Goal: Task Accomplishment & Management: Manage account settings

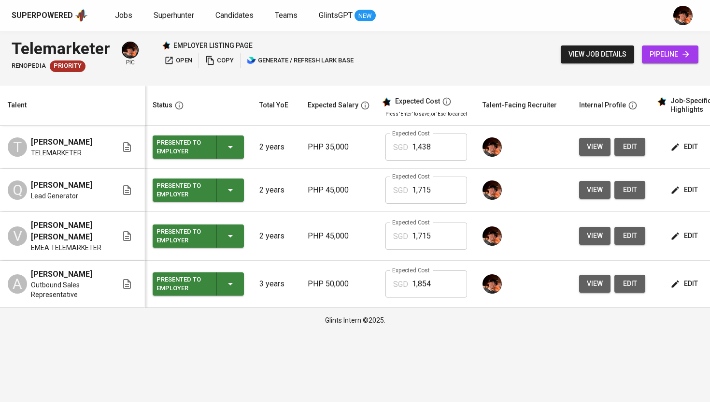
click at [208, 59] on icon "button" at bounding box center [210, 61] width 10 height 10
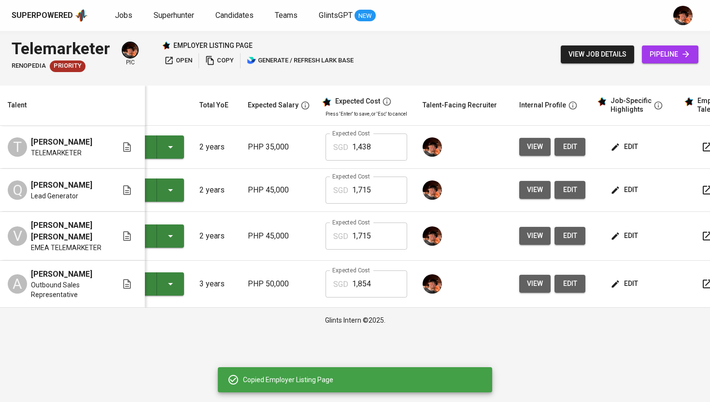
scroll to position [0, 61]
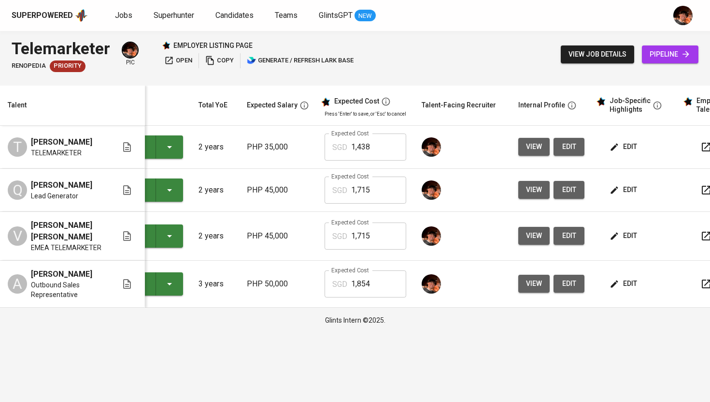
click at [622, 234] on span "edit" at bounding box center [625, 236] width 26 height 12
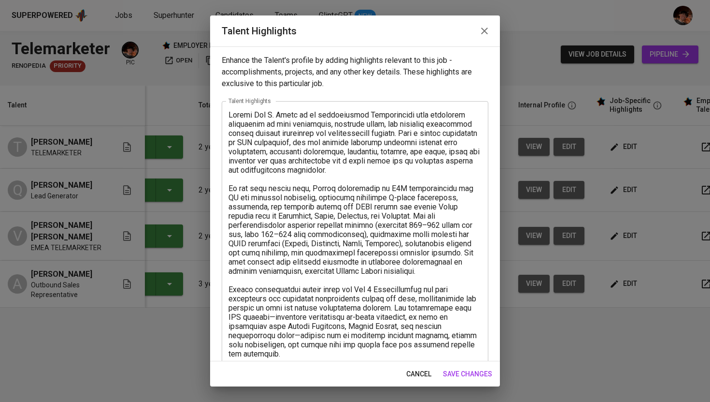
scroll to position [234, 0]
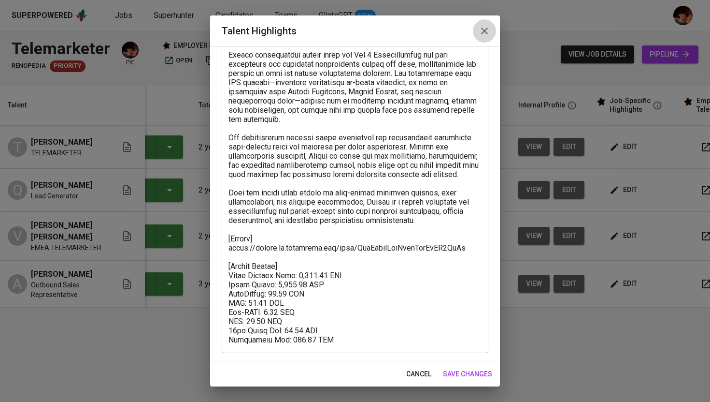
click at [481, 31] on icon "button" at bounding box center [485, 31] width 12 height 12
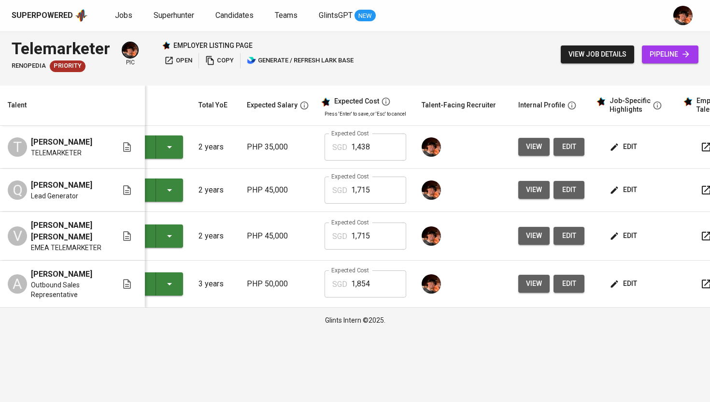
click at [177, 54] on button "open" at bounding box center [178, 60] width 33 height 15
click at [589, 55] on span "view job details" at bounding box center [598, 54] width 58 height 12
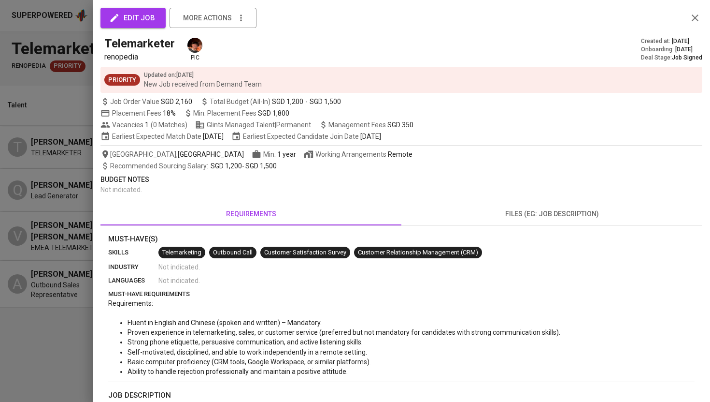
click at [136, 20] on span "edit job" at bounding box center [133, 18] width 44 height 13
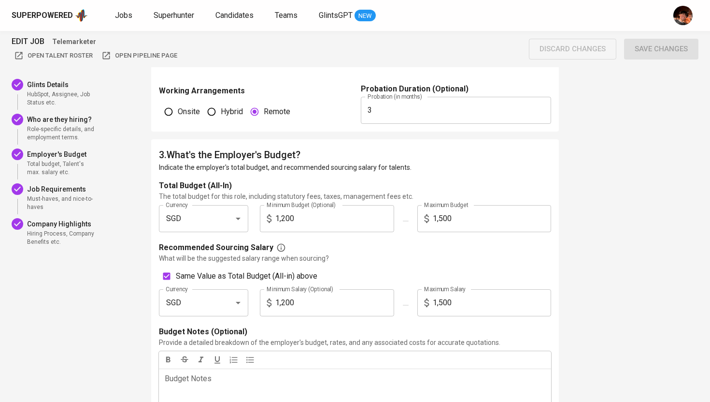
scroll to position [764, 0]
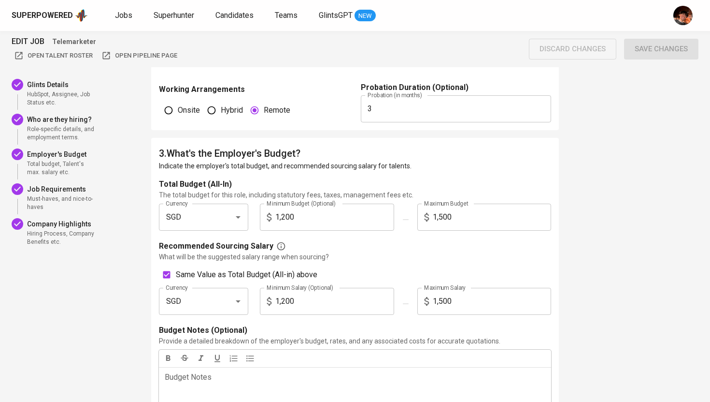
click at [462, 305] on input "1,500" at bounding box center [492, 301] width 119 height 27
type input "150"
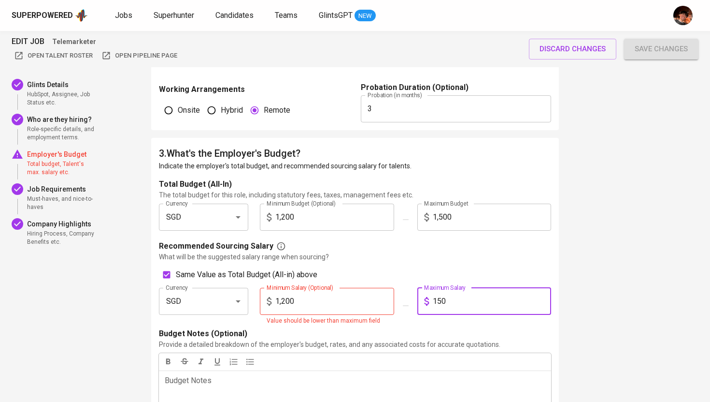
checkbox input "false"
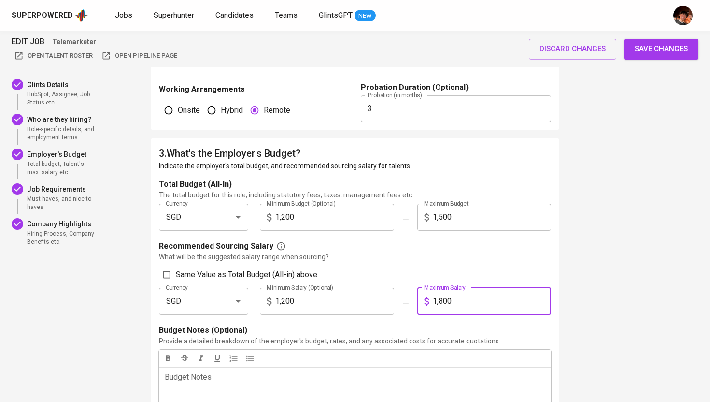
type input "1,800"
click at [660, 53] on span "Save changes" at bounding box center [661, 49] width 53 height 13
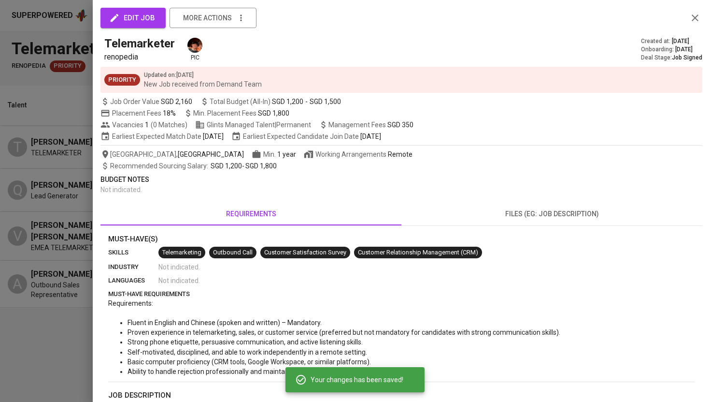
click at [151, 18] on span "edit job" at bounding box center [133, 18] width 44 height 13
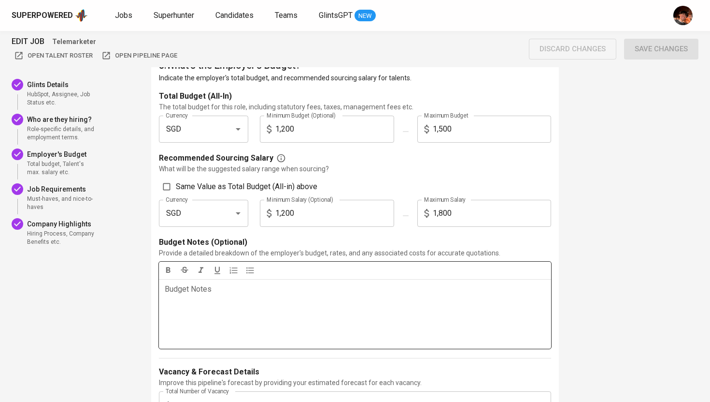
scroll to position [863, 0]
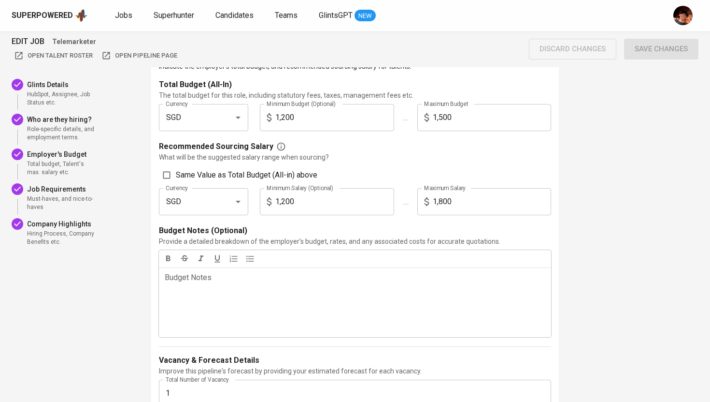
click at [462, 118] on input "1,500" at bounding box center [492, 117] width 119 height 27
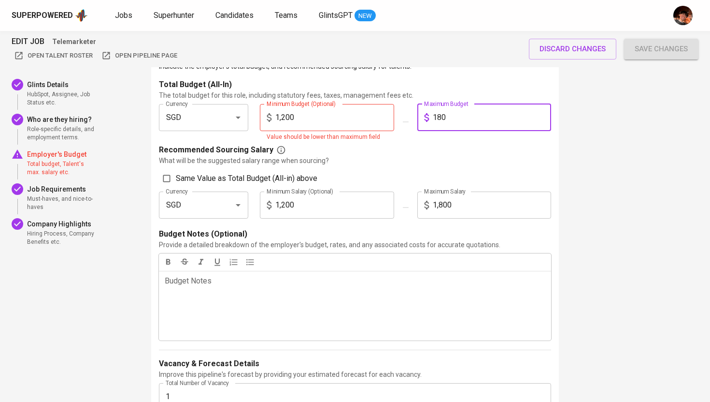
type input "1,800"
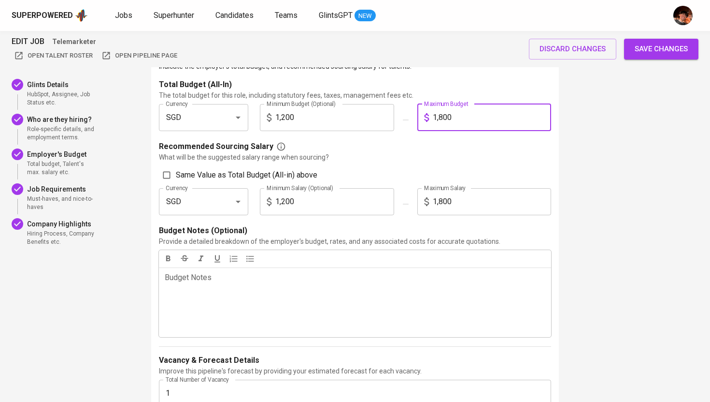
checkbox input "true"
type input "1,800"
click at [662, 47] on span "Save changes" at bounding box center [661, 49] width 53 height 13
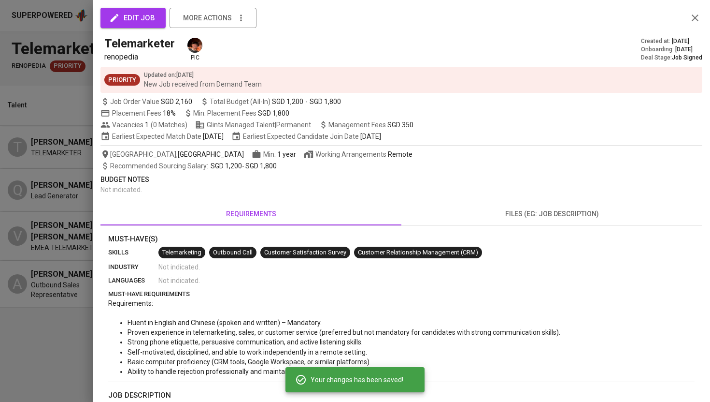
click at [51, 117] on div at bounding box center [355, 201] width 710 height 402
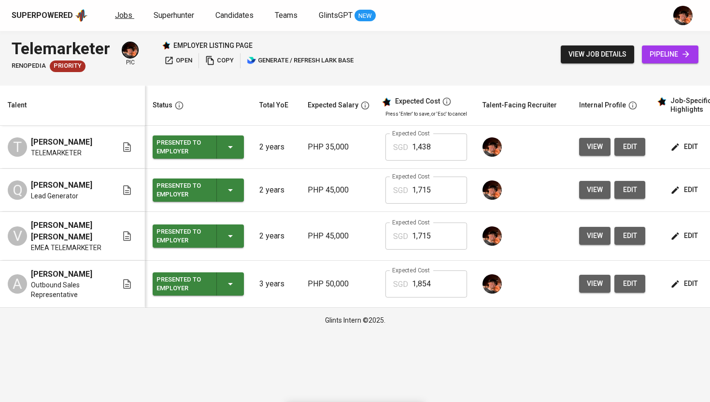
click at [122, 17] on span "Jobs" at bounding box center [123, 15] width 17 height 9
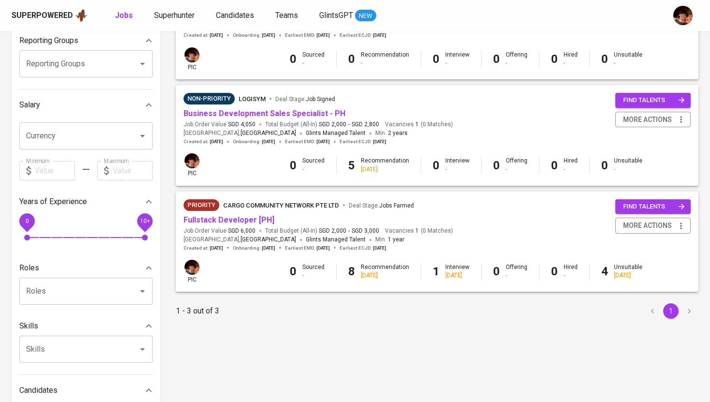
scroll to position [165, 0]
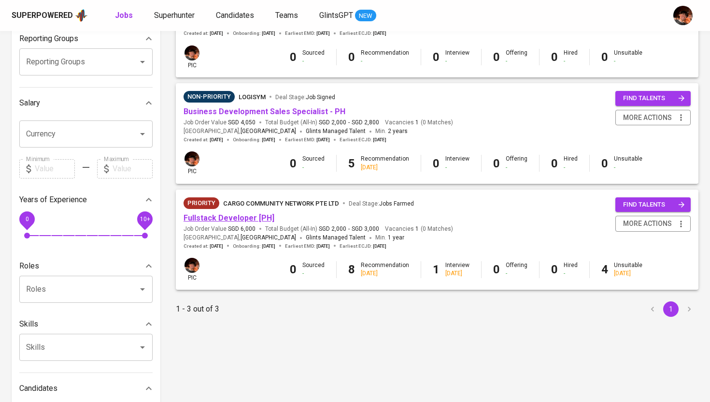
click at [250, 216] on link "Fullstack Developer [PH]" at bounding box center [229, 217] width 91 height 9
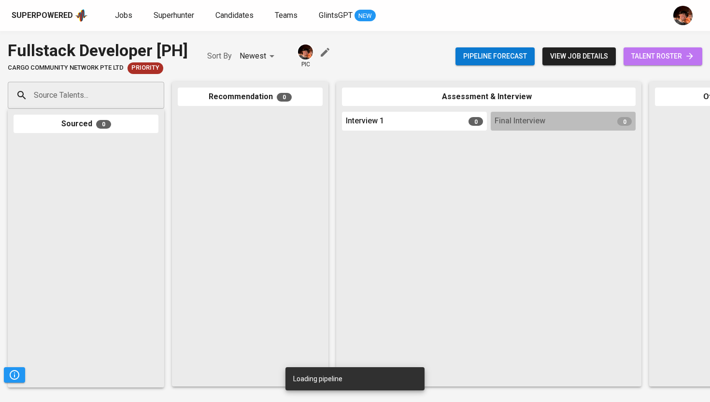
click at [668, 55] on span "talent roster" at bounding box center [663, 56] width 63 height 12
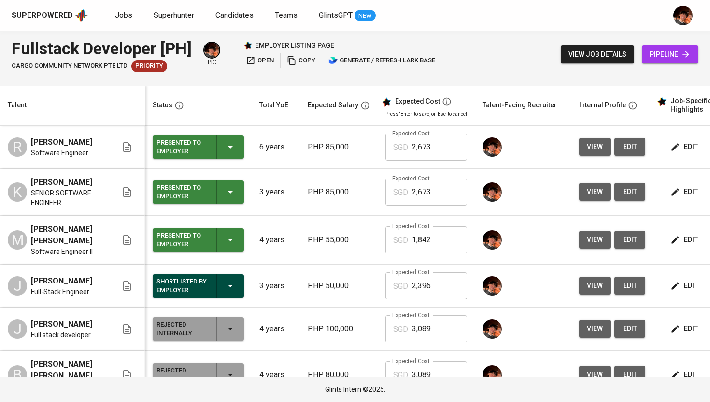
scroll to position [0, 117]
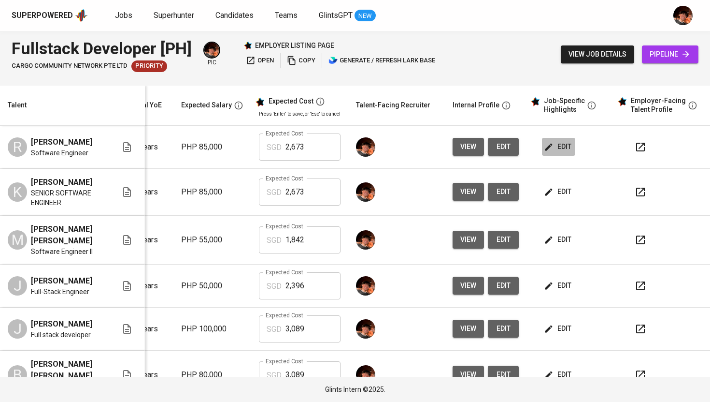
click at [556, 149] on span "edit" at bounding box center [559, 147] width 26 height 12
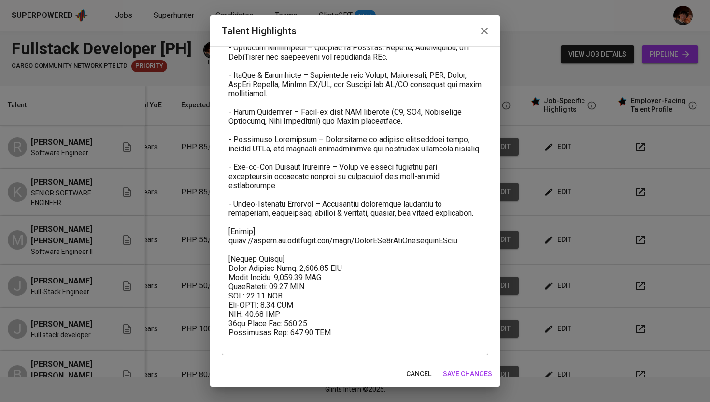
scroll to position [537, 0]
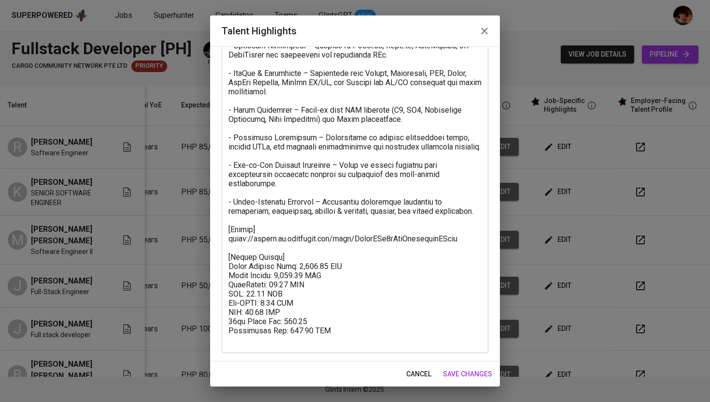
click at [485, 33] on icon "button" at bounding box center [485, 31] width 12 height 12
